Goal: Transaction & Acquisition: Purchase product/service

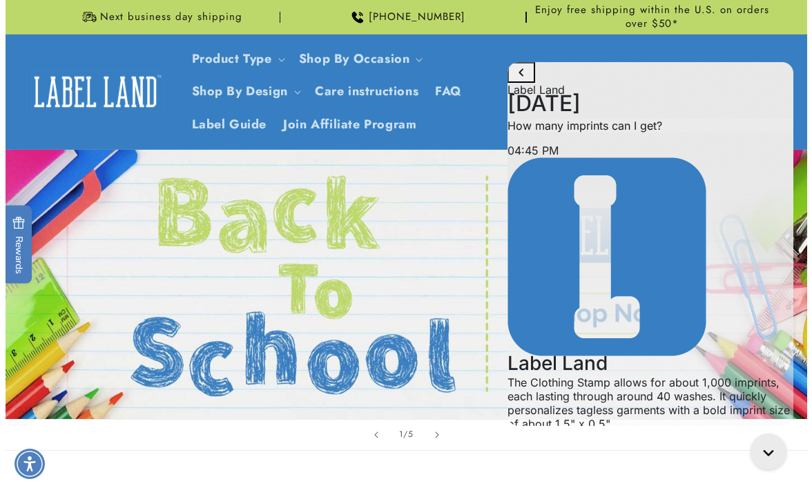
scroll to position [399, 0]
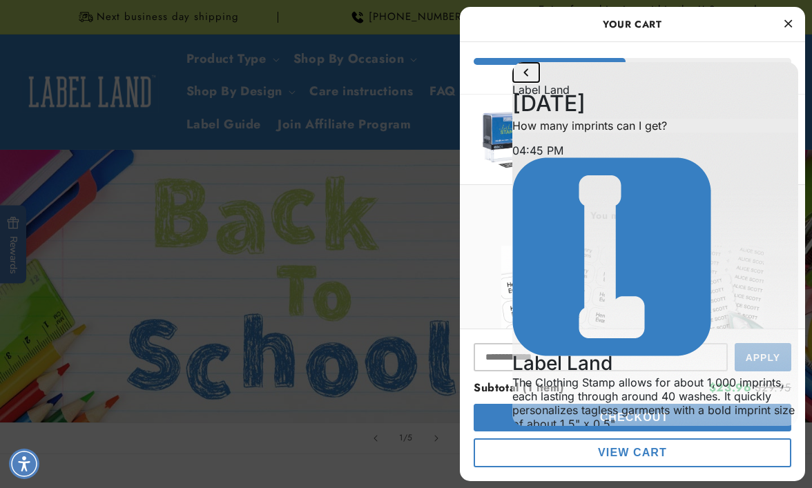
click at [535, 81] on icon "go to home page" at bounding box center [526, 72] width 17 height 17
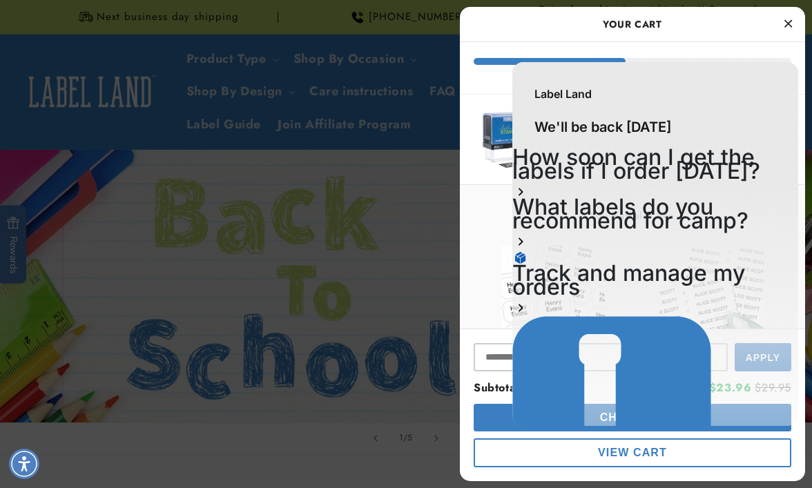
scroll to position [0, 0]
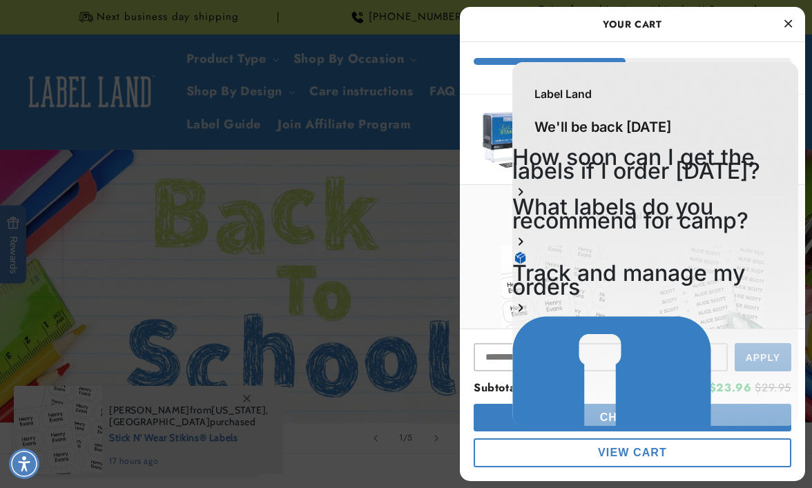
click at [644, 450] on span "View Cart" at bounding box center [632, 453] width 69 height 12
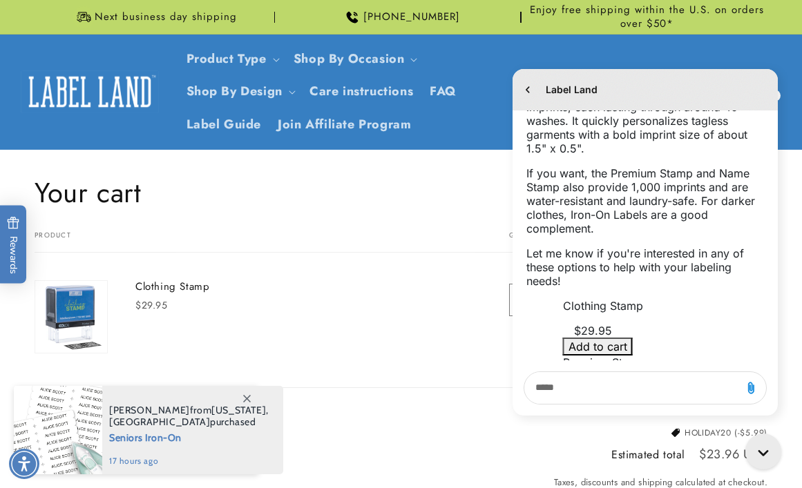
scroll to position [399, 0]
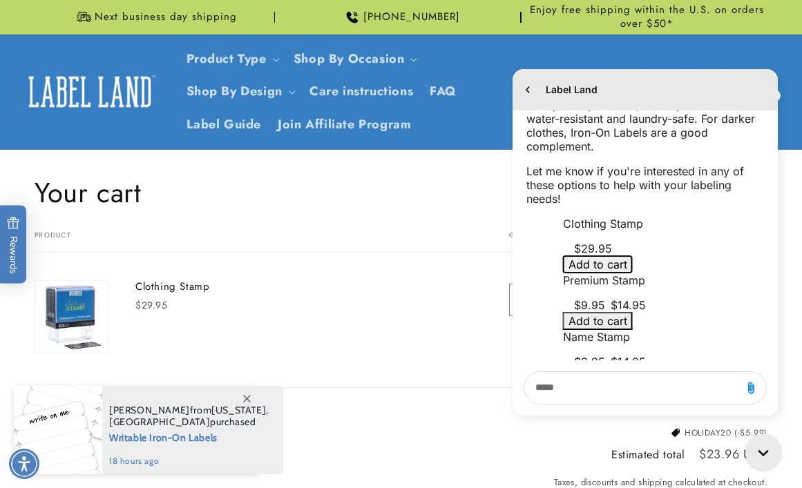
click at [627, 260] on span "Add to cart" at bounding box center [597, 265] width 59 height 14
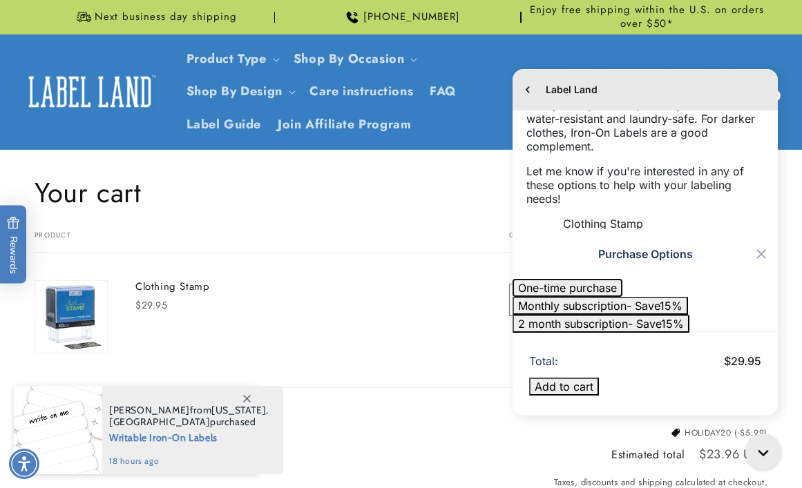
click at [614, 287] on span "One-time purchase" at bounding box center [567, 288] width 99 height 14
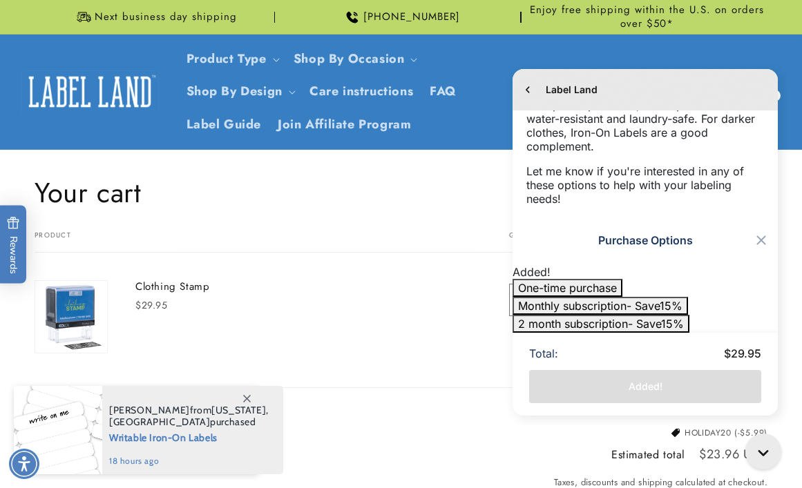
click at [762, 238] on icon "Close modal" at bounding box center [760, 240] width 9 height 9
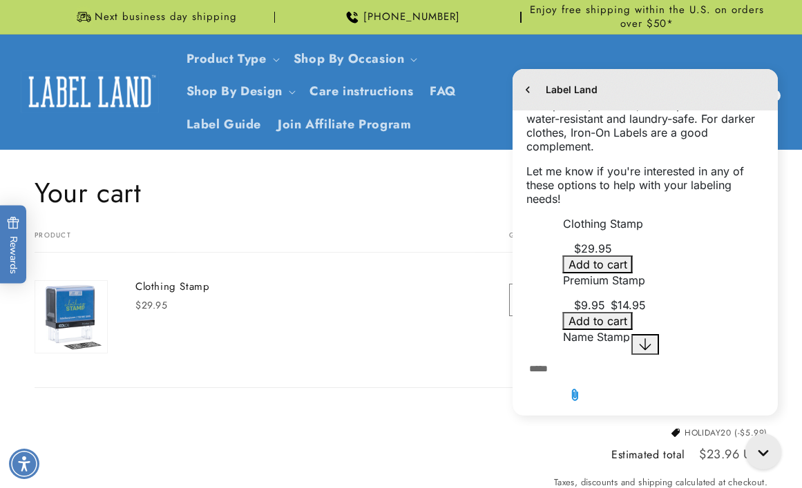
click at [575, 385] on textarea "live chat message input" at bounding box center [575, 370] width 102 height 32
type textarea "**********"
click at [633, 265] on button "Add to cart" at bounding box center [598, 265] width 70 height 18
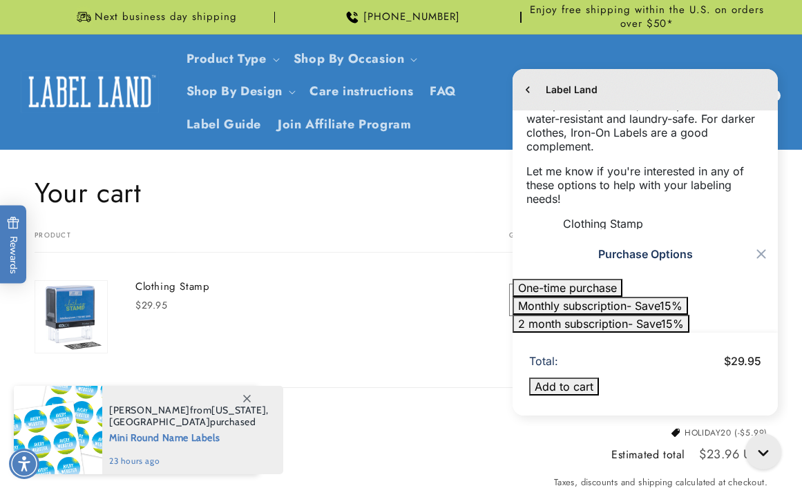
click at [760, 246] on icon "Close modal" at bounding box center [761, 254] width 17 height 17
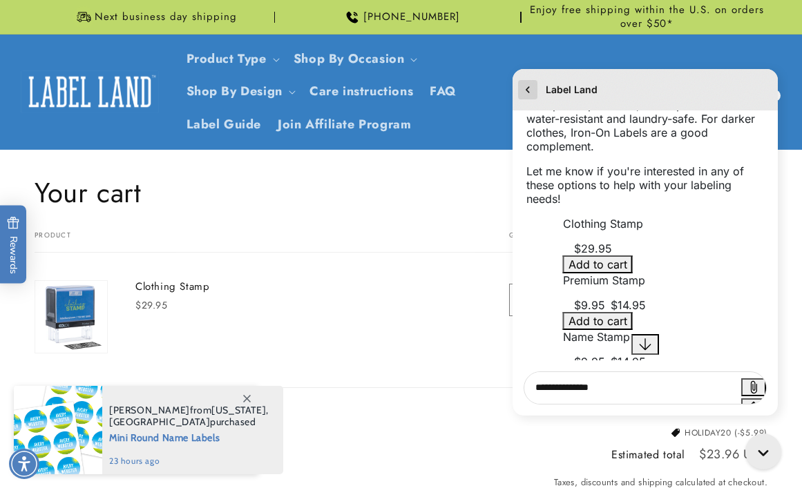
click at [526, 88] on icon "go to home page" at bounding box center [528, 89] width 14 height 17
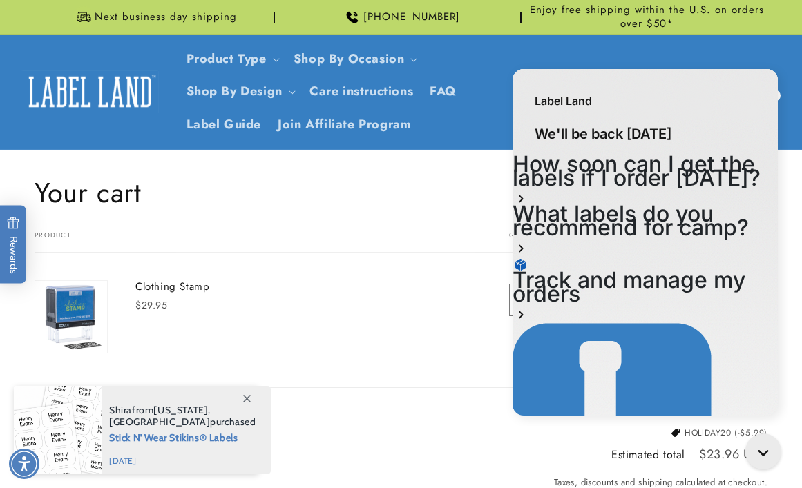
scroll to position [0, 0]
click at [246, 120] on header "Product Type Product Type Clothing Labels Clothing Stamps Logo Decals Multi-Use…" at bounding box center [401, 92] width 802 height 115
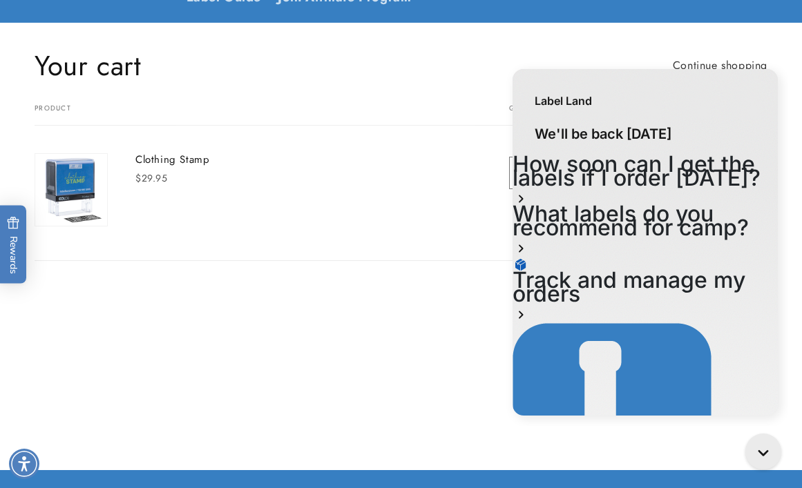
scroll to position [119, 0]
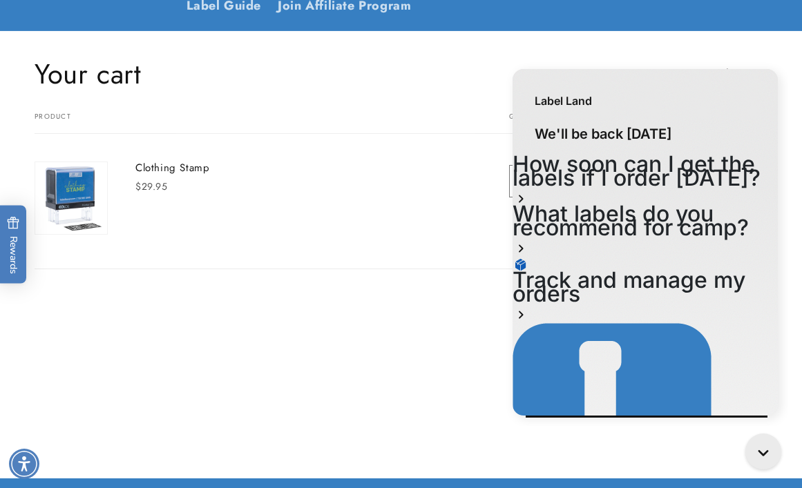
click at [530, 439] on shop-pay-wallet-button at bounding box center [528, 434] width 4 height 16
